Goal: Task Accomplishment & Management: Complete application form

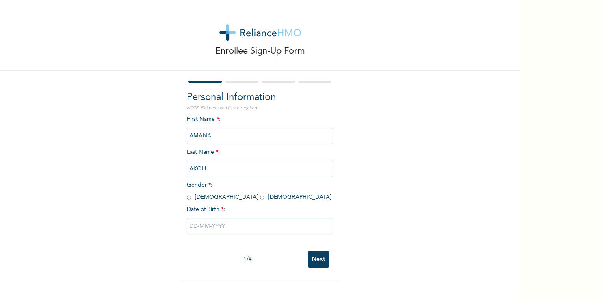
click at [180, 196] on div "Personal Information NOTE: Fields marked (*) are required First Name * : AMANA …" at bounding box center [260, 175] width 162 height 209
click at [187, 197] on input "radio" at bounding box center [189, 197] width 4 height 8
radio input "true"
click at [216, 233] on div at bounding box center [260, 226] width 146 height 24
click at [226, 227] on input "text" at bounding box center [260, 226] width 146 height 16
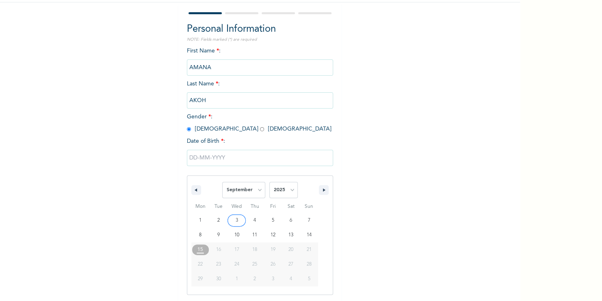
scroll to position [68, 0]
click at [256, 191] on select "January February March April May June July August September October November De…" at bounding box center [243, 190] width 43 height 16
select select "4"
click at [222, 182] on select "January February March April May June July August September October November De…" at bounding box center [243, 190] width 43 height 16
type input "[DATE]"
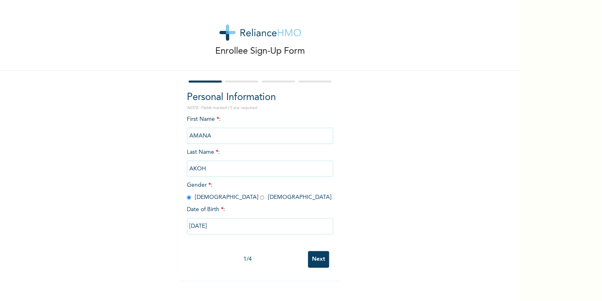
scroll to position [0, 0]
click at [226, 226] on input "[DATE]" at bounding box center [260, 226] width 146 height 16
select select "4"
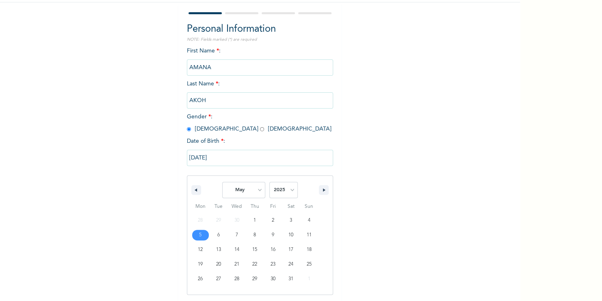
scroll to position [68, 0]
click at [288, 192] on select "2025 2024 2023 2022 2021 2020 2019 2018 2017 2016 2015 2014 2013 2012 2011 2010…" at bounding box center [283, 190] width 28 height 16
select select "1986"
click at [269, 182] on select "2025 2024 2023 2022 2021 2020 2019 2018 2017 2016 2015 2014 2013 2012 2011 2010…" at bounding box center [283, 190] width 28 height 16
type input "[DATE]"
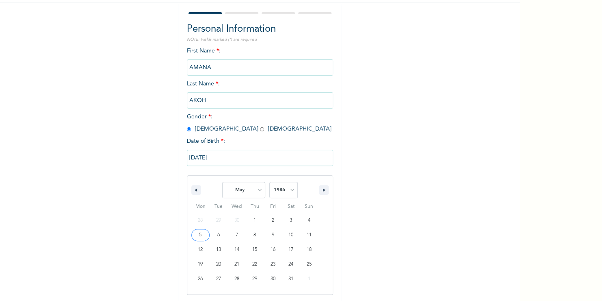
scroll to position [0, 0]
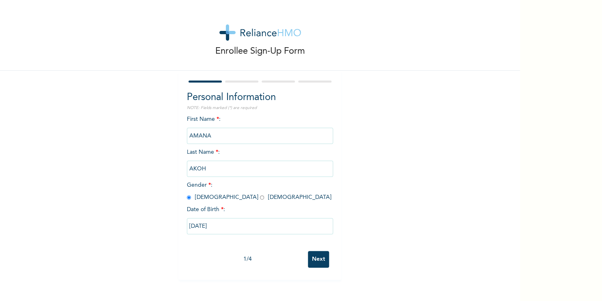
click at [311, 233] on input "Next" at bounding box center [318, 259] width 21 height 17
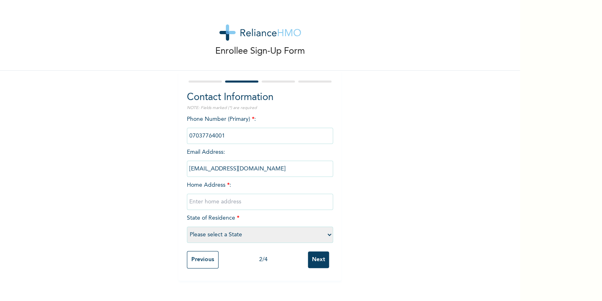
click at [289, 233] on select "Please select a State [PERSON_NAME] (FCT) [PERSON_NAME] Ibom [GEOGRAPHIC_DATA] …" at bounding box center [260, 234] width 146 height 16
select select "25"
click at [187, 226] on select "Please select a State [PERSON_NAME] (FCT) [PERSON_NAME] Ibom [GEOGRAPHIC_DATA] …" at bounding box center [260, 234] width 146 height 16
click at [285, 199] on input "text" at bounding box center [260, 201] width 146 height 16
type input "6, Dele-Tayo Drive, off [GEOGRAPHIC_DATA]"
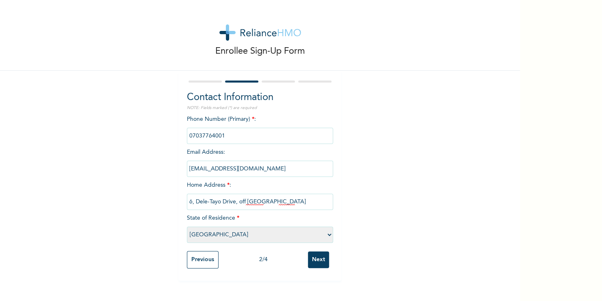
click at [322, 233] on input "Next" at bounding box center [318, 259] width 21 height 17
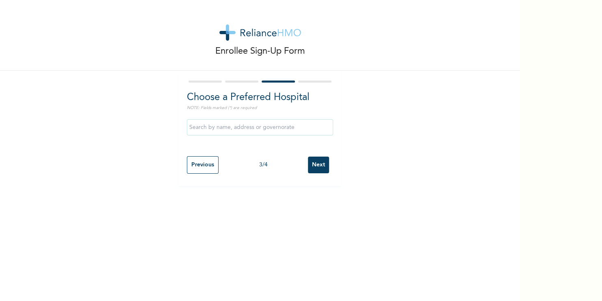
click at [298, 133] on input "text" at bounding box center [260, 127] width 146 height 16
type input "S"
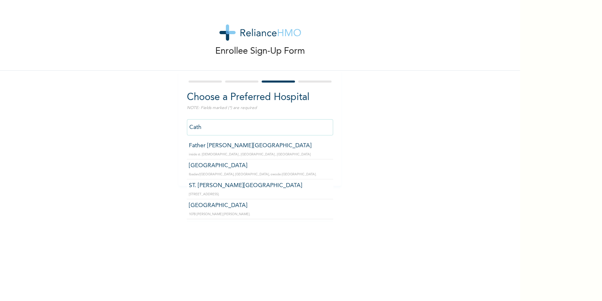
type input "ST. [PERSON_NAME][GEOGRAPHIC_DATA]"
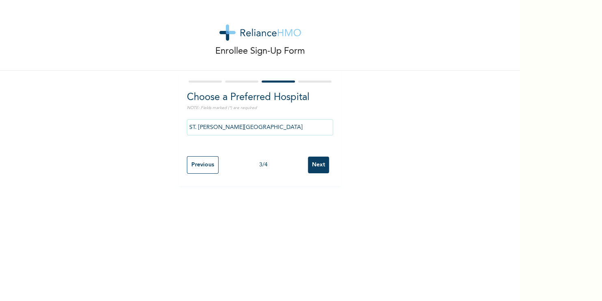
click at [321, 164] on input "Next" at bounding box center [318, 164] width 21 height 17
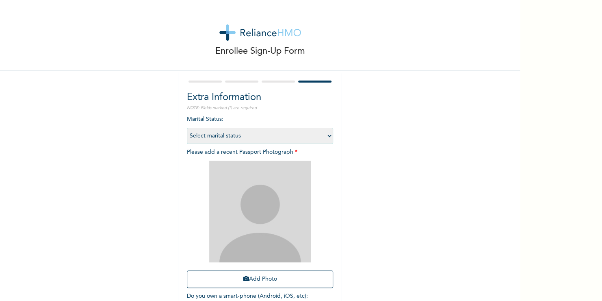
scroll to position [55, 0]
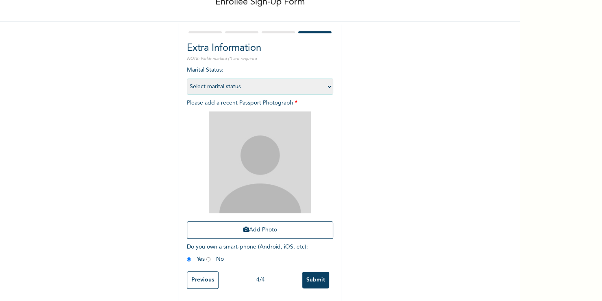
click at [316, 81] on select "Select marital status [DEMOGRAPHIC_DATA] Married [DEMOGRAPHIC_DATA] Widow/[DEMO…" at bounding box center [260, 86] width 146 height 16
select select "1"
click at [187, 78] on select "Select marital status [DEMOGRAPHIC_DATA] Married [DEMOGRAPHIC_DATA] Widow/[DEMO…" at bounding box center [260, 86] width 146 height 16
click at [289, 226] on button "Add Photo" at bounding box center [260, 229] width 146 height 17
click at [275, 221] on button "Add Photo" at bounding box center [260, 229] width 146 height 17
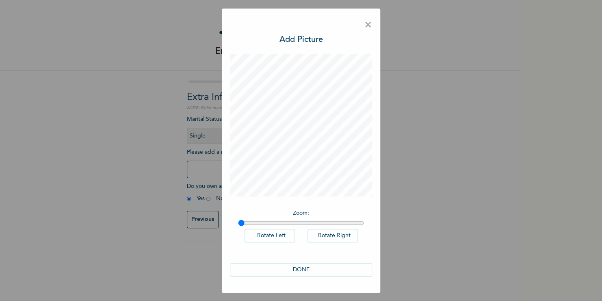
scroll to position [0, 0]
click at [311, 233] on button "DONE" at bounding box center [301, 269] width 142 height 13
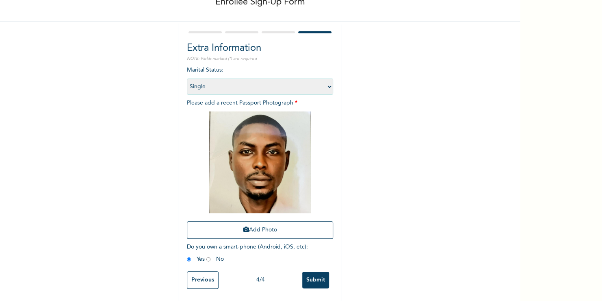
scroll to position [55, 0]
click at [313, 233] on input "Submit" at bounding box center [315, 279] width 27 height 17
